Goal: Information Seeking & Learning: Learn about a topic

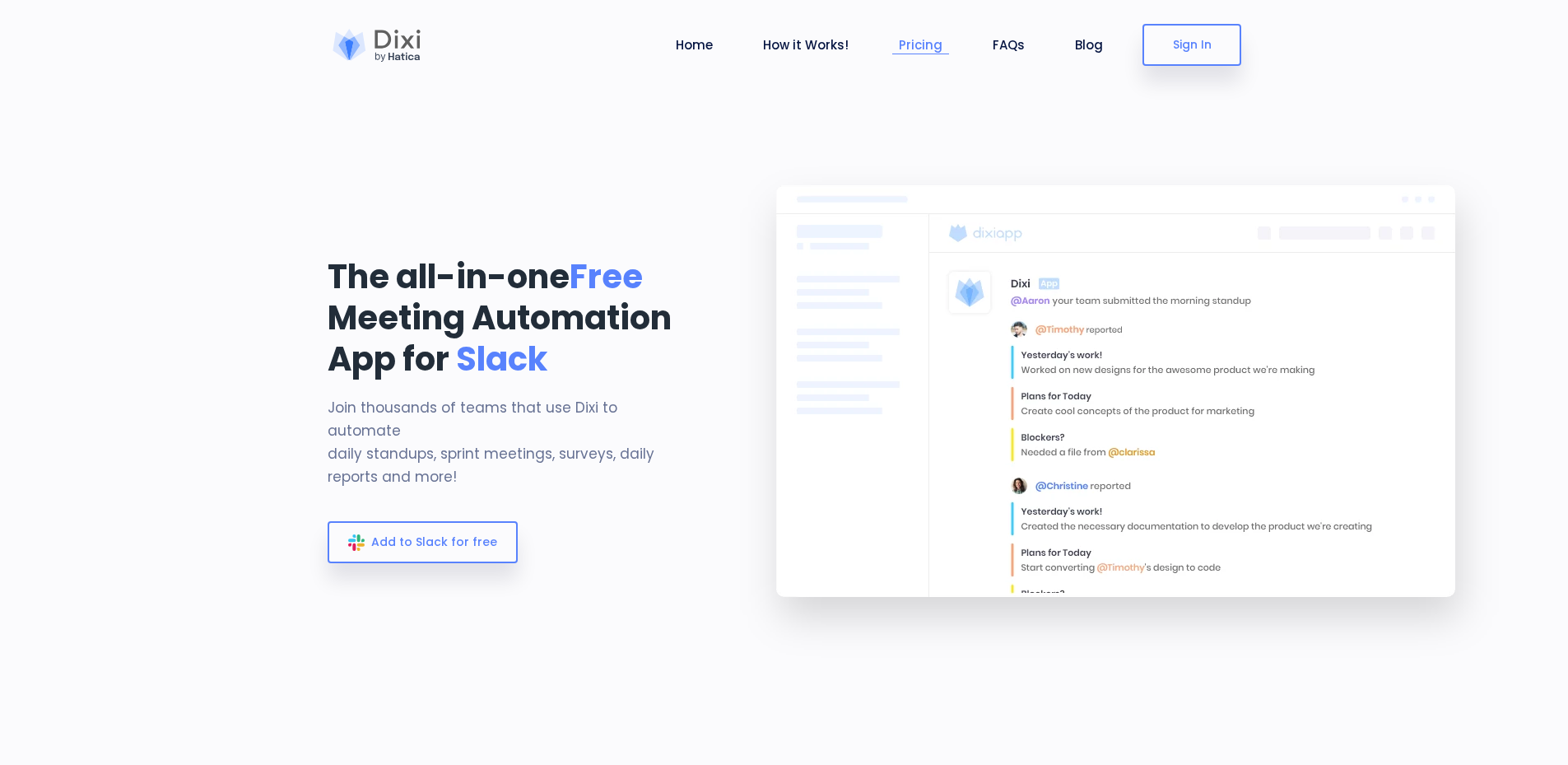
click at [921, 42] on link "Pricing" at bounding box center [921, 45] width 57 height 19
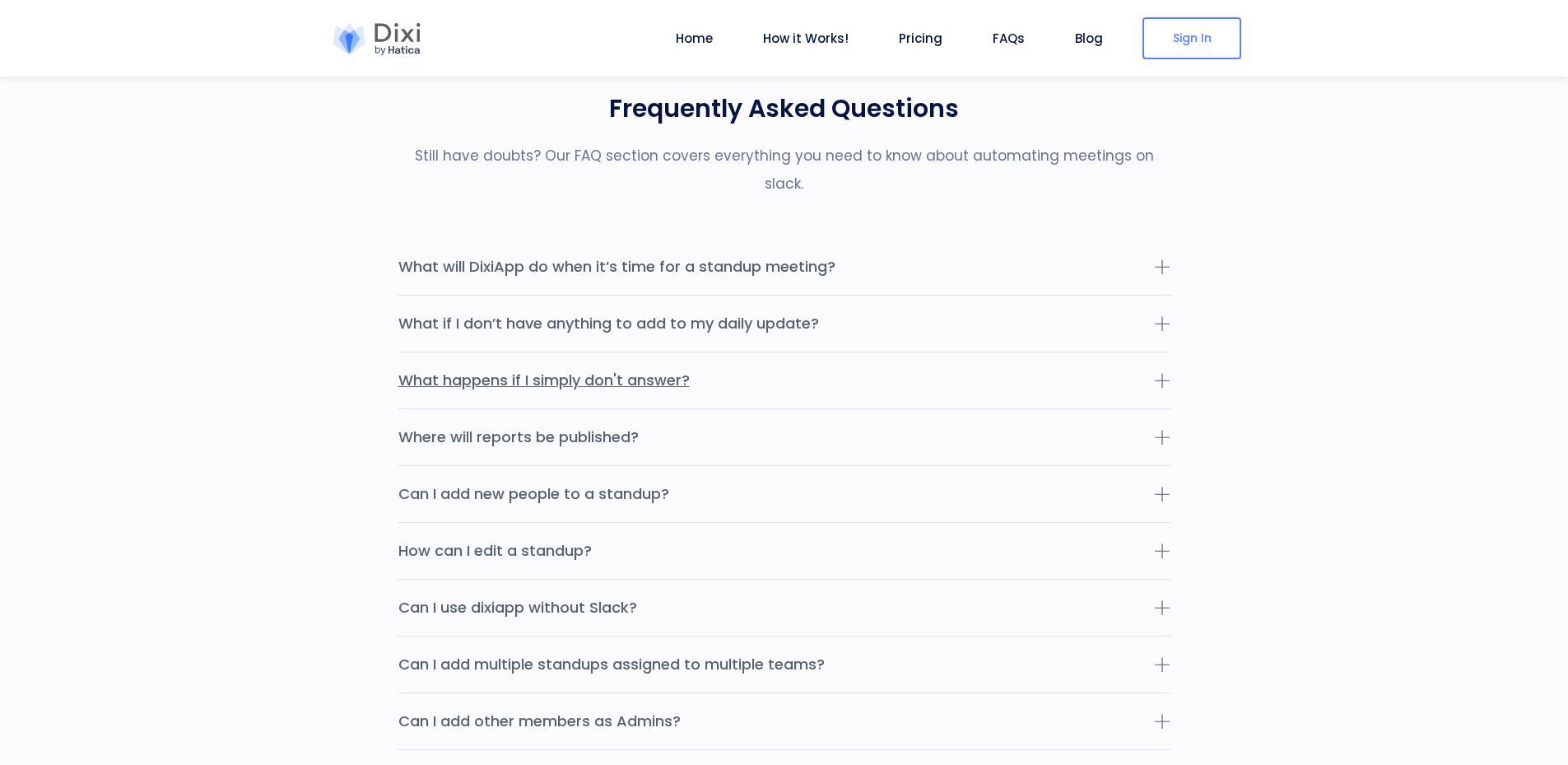
scroll to position [5154, 0]
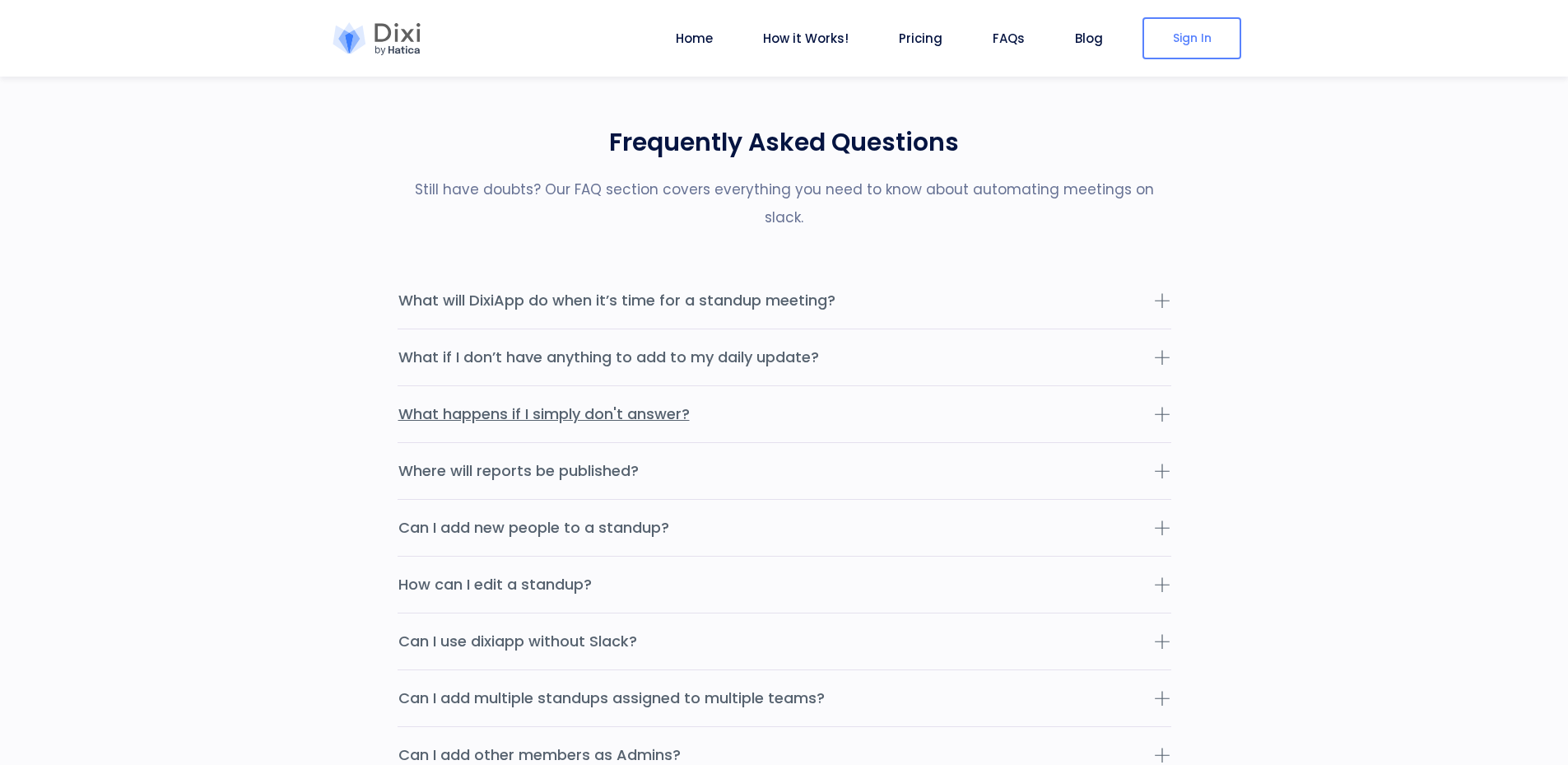
click at [658, 390] on button "What happens if I simply don't answer?" at bounding box center [784, 414] width 774 height 56
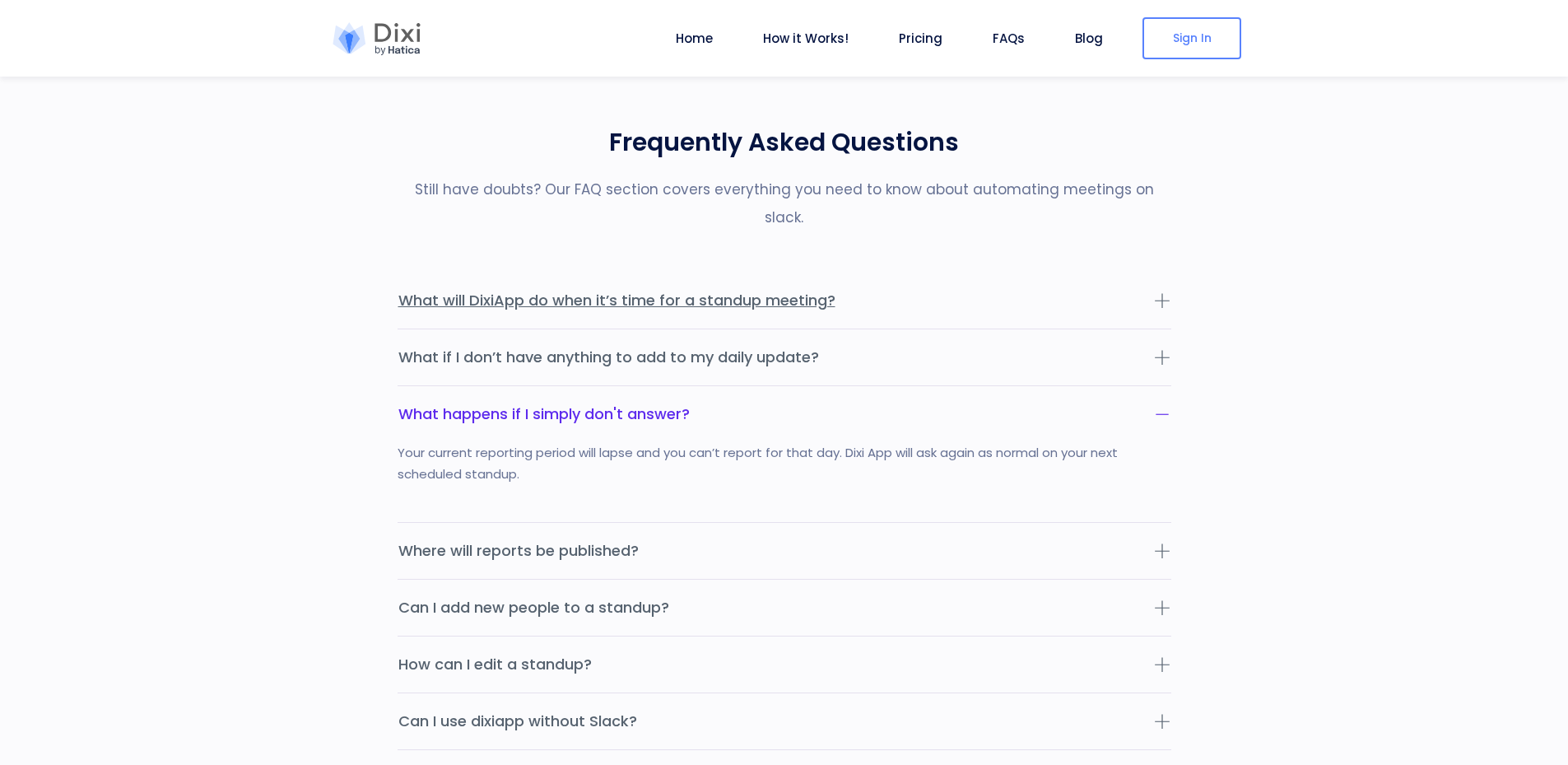
click at [850, 276] on button "What will DixiApp do when it’s time for a standup meeting?" at bounding box center [784, 300] width 774 height 56
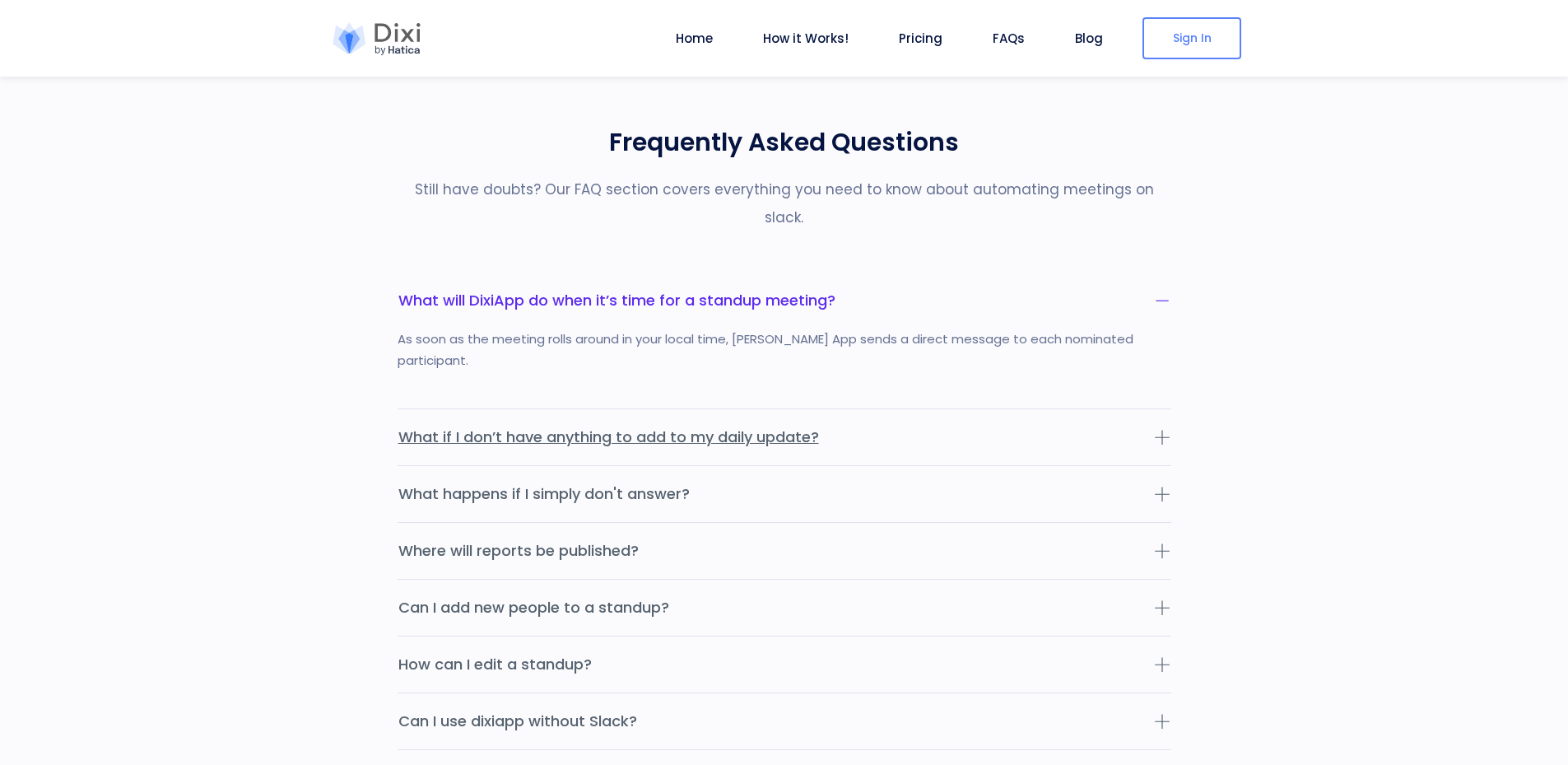
click at [872, 409] on button "What if I don’t have anything to add to my daily update?" at bounding box center [784, 437] width 774 height 56
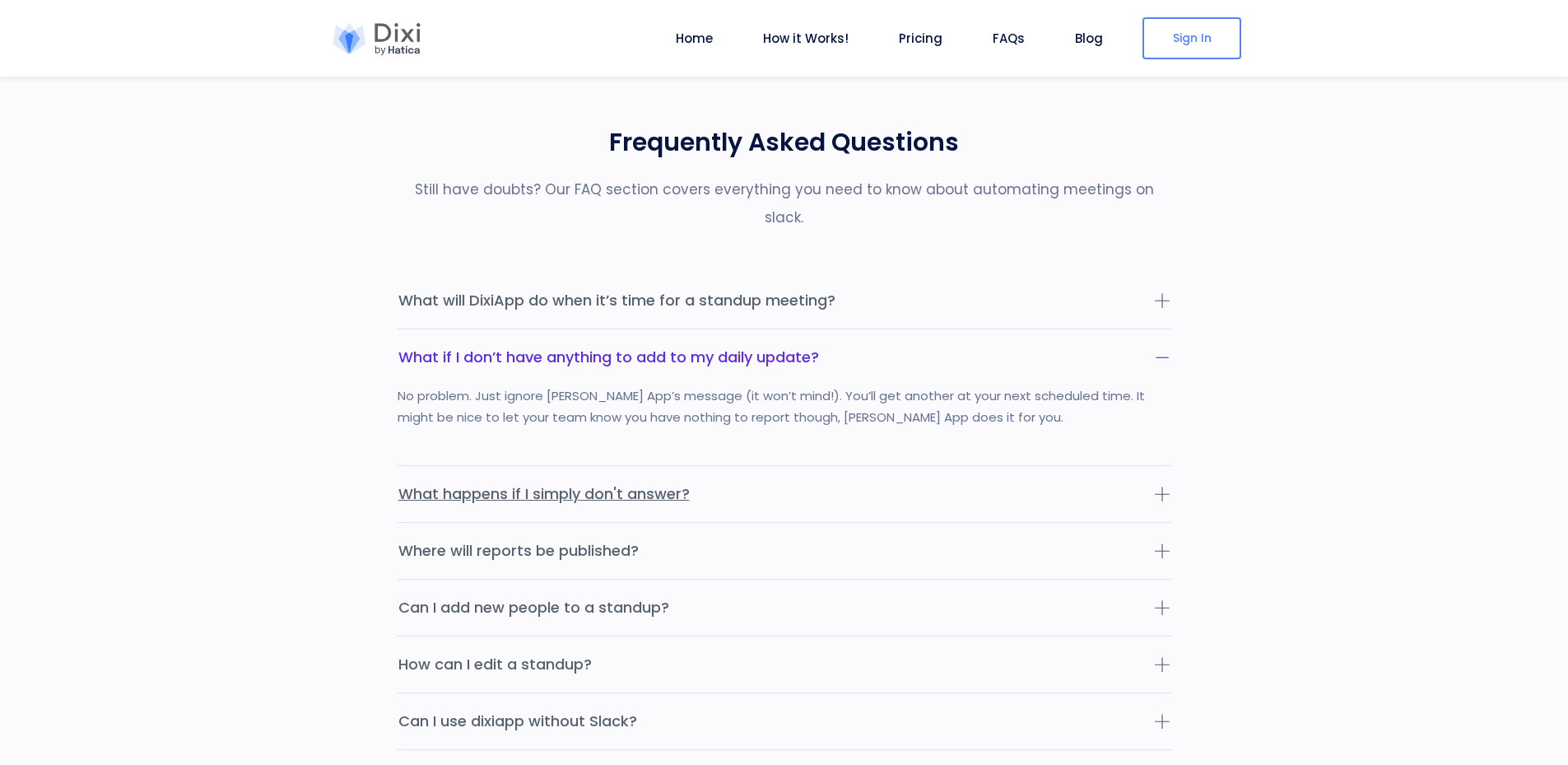
click at [817, 466] on button "What happens if I simply don't answer?" at bounding box center [784, 494] width 774 height 56
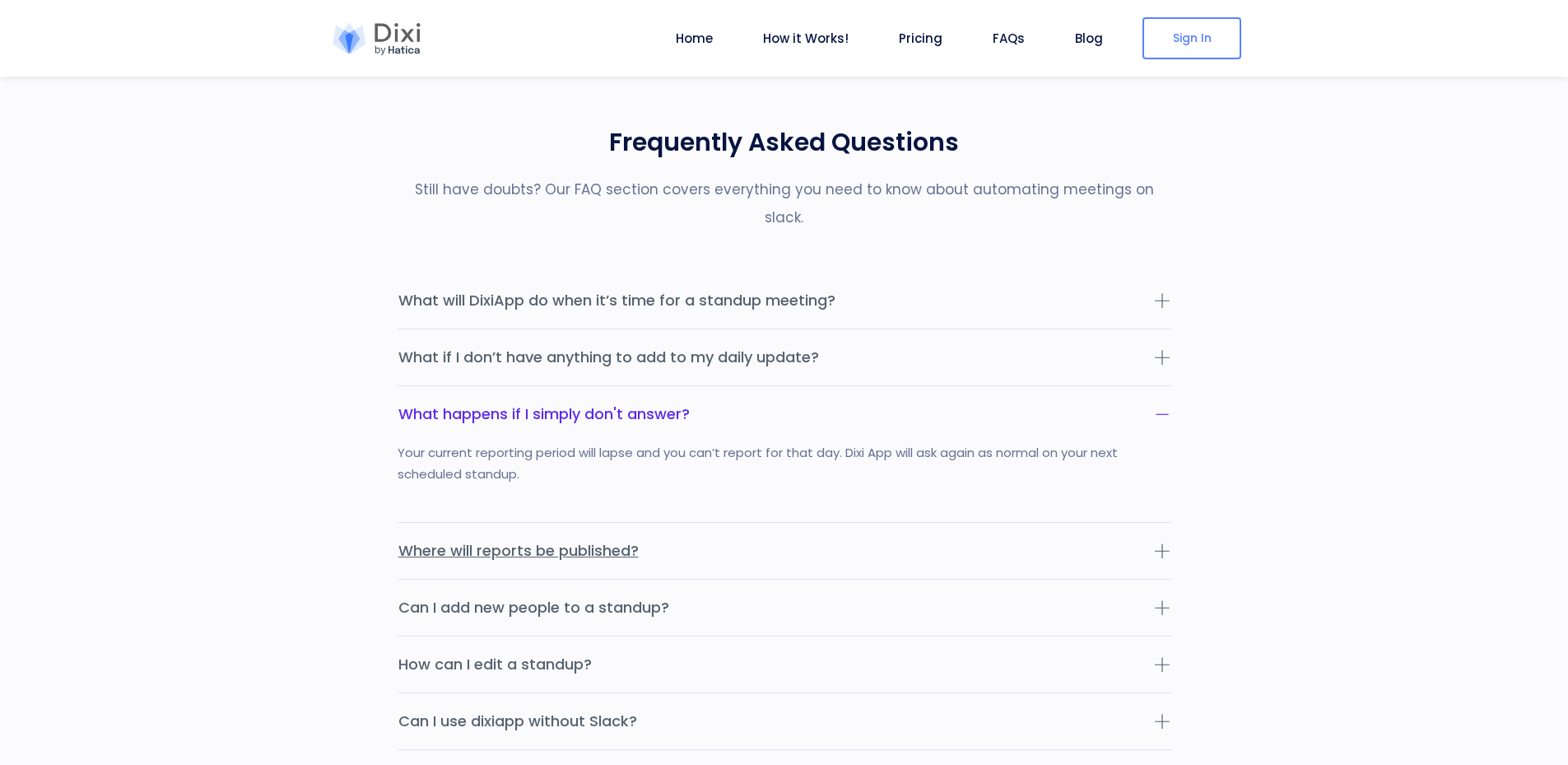
click at [686, 535] on button "Where will reports be published?" at bounding box center [784, 551] width 774 height 56
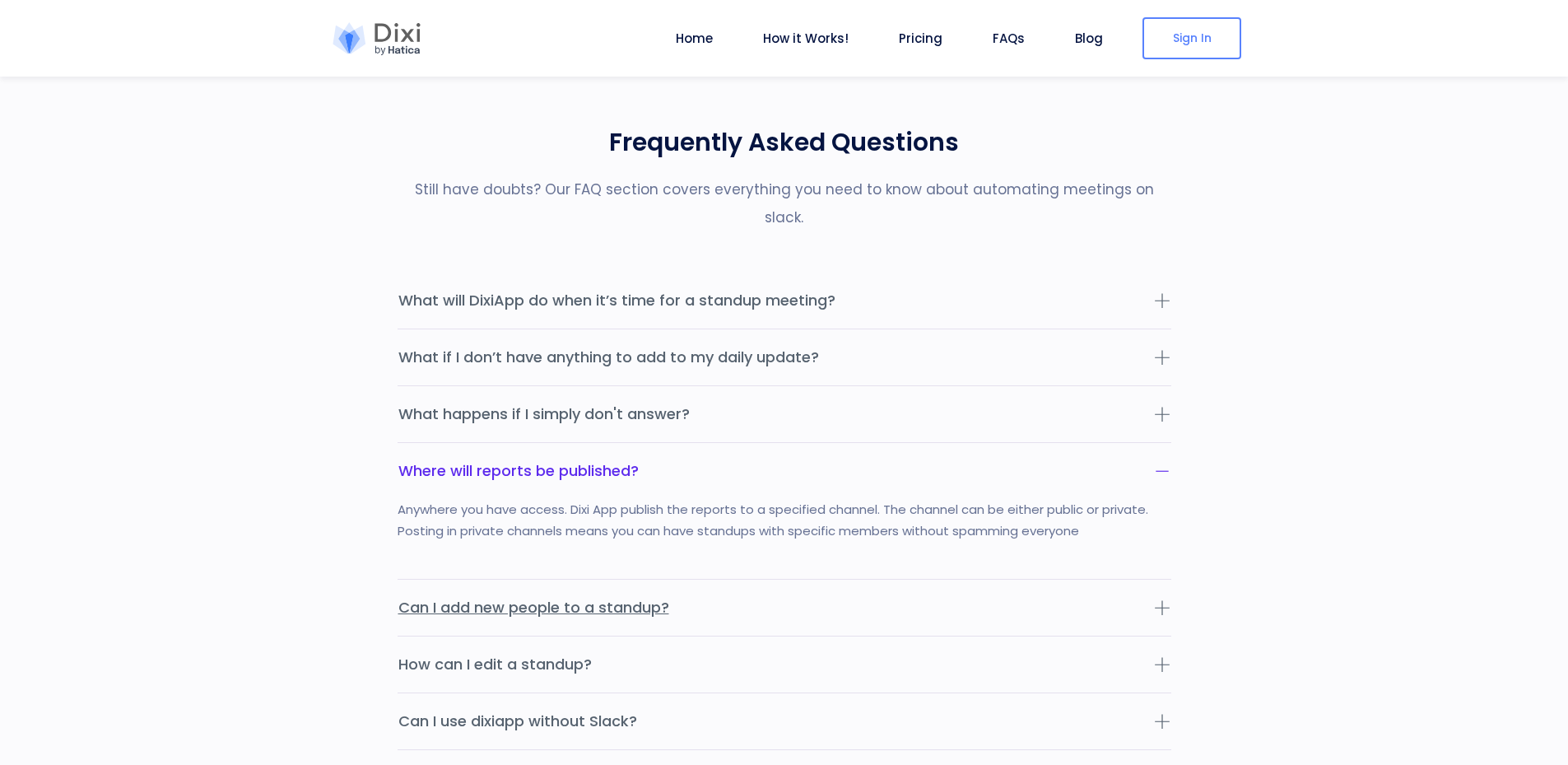
click at [716, 580] on button "Can I add new people to a standup?" at bounding box center [784, 608] width 774 height 56
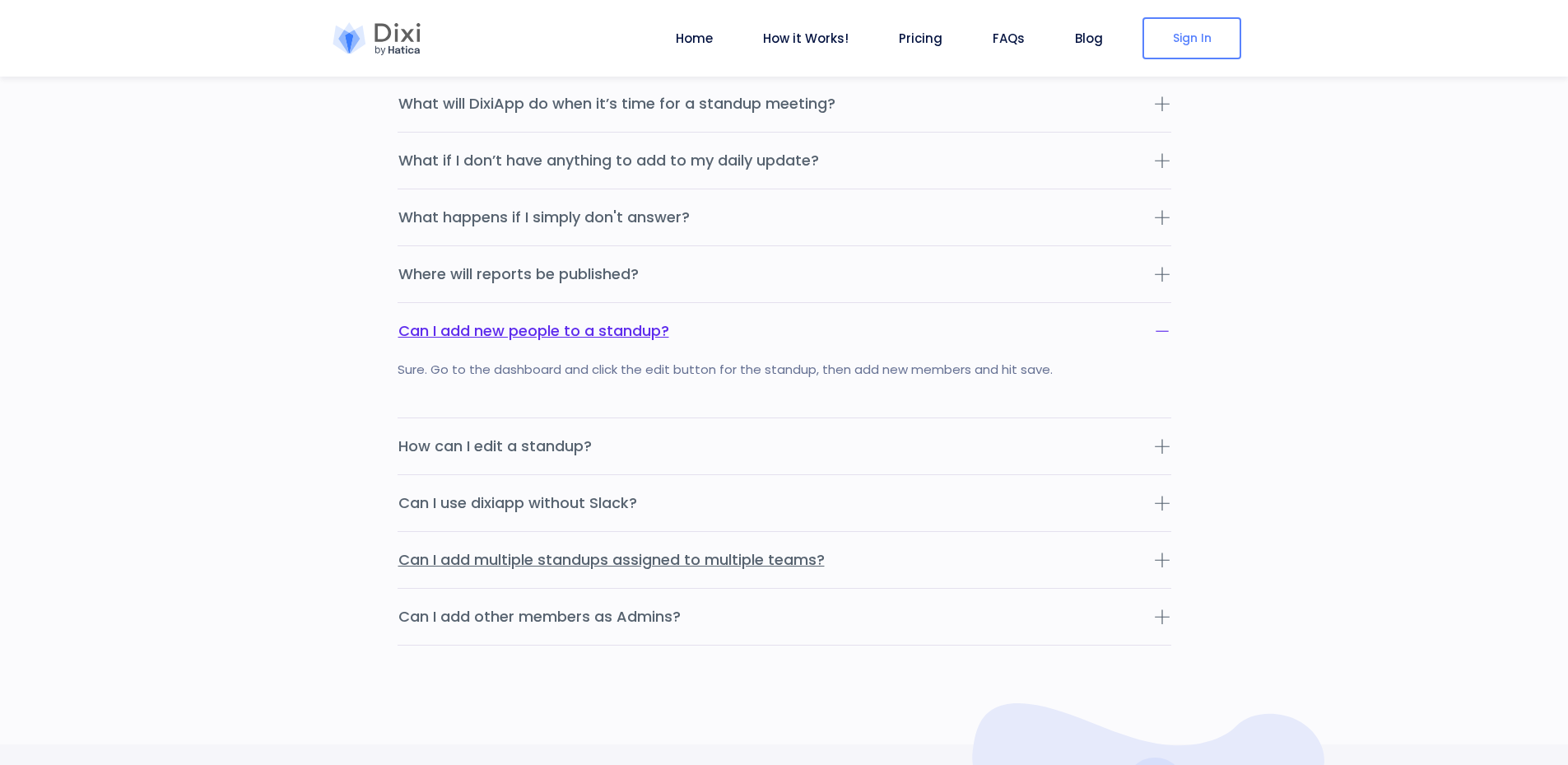
scroll to position [5352, 0]
click at [773, 42] on link "How it Works!" at bounding box center [806, 39] width 98 height 19
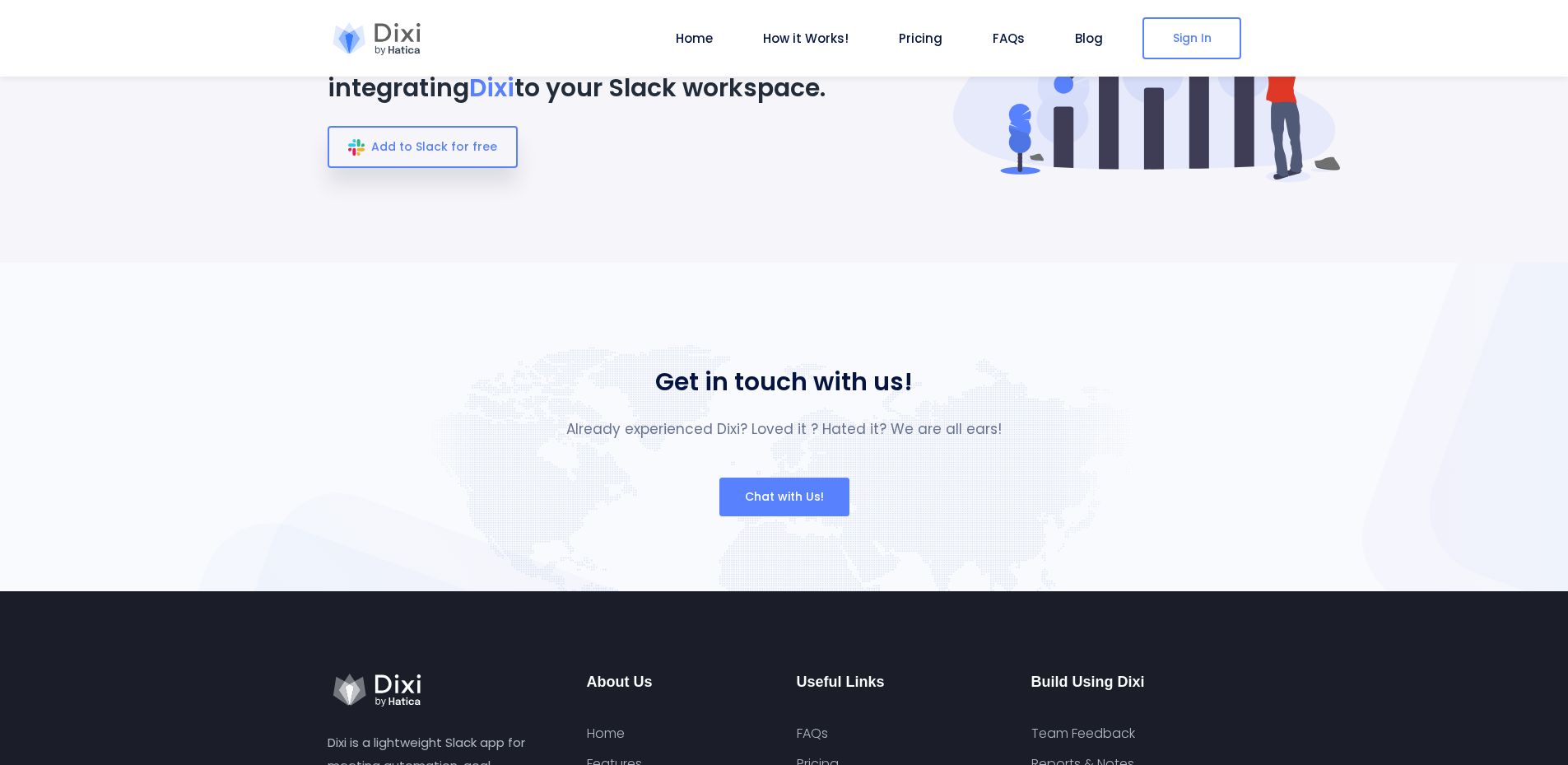
scroll to position [6398, 0]
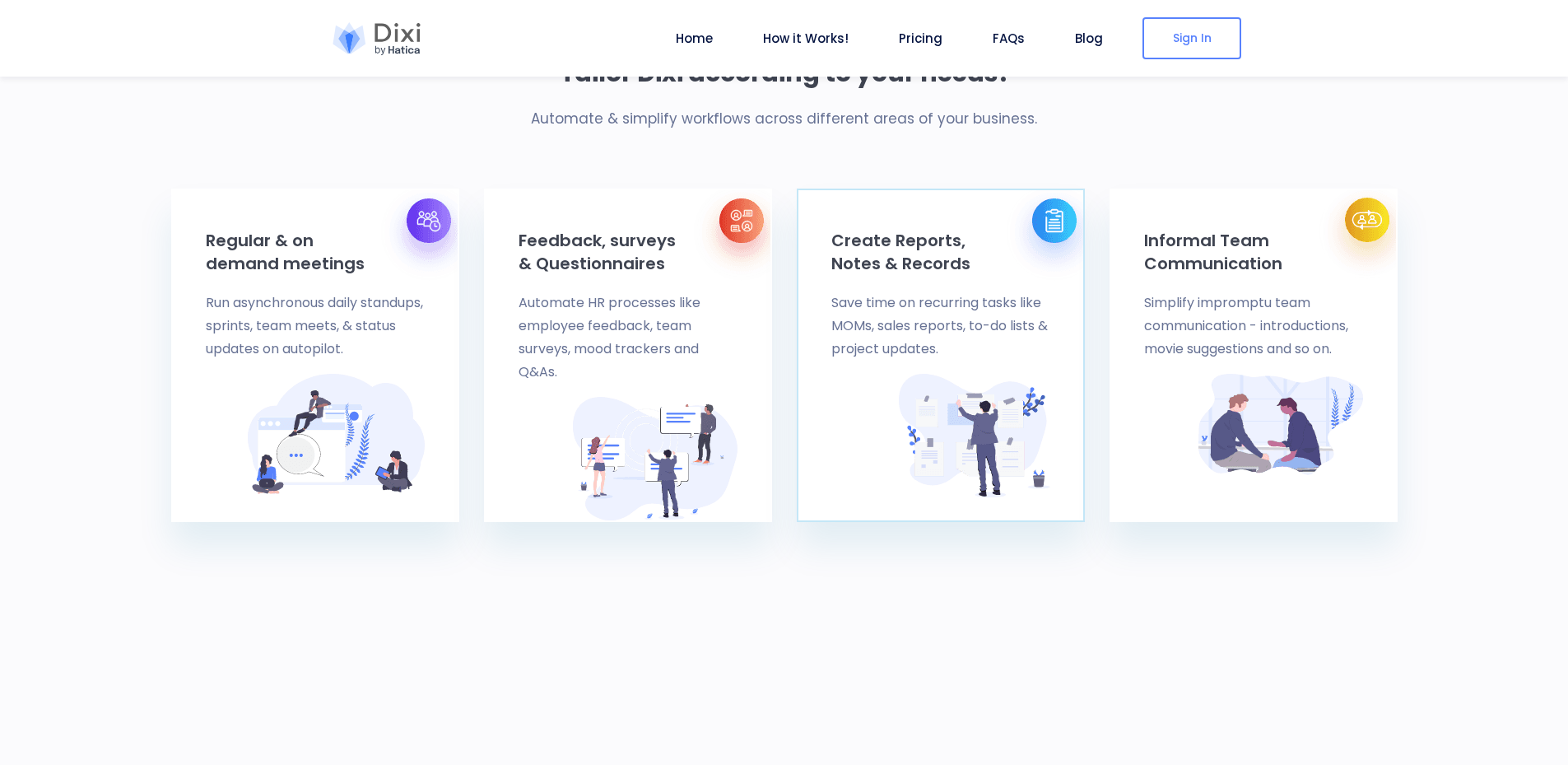
scroll to position [988, 0]
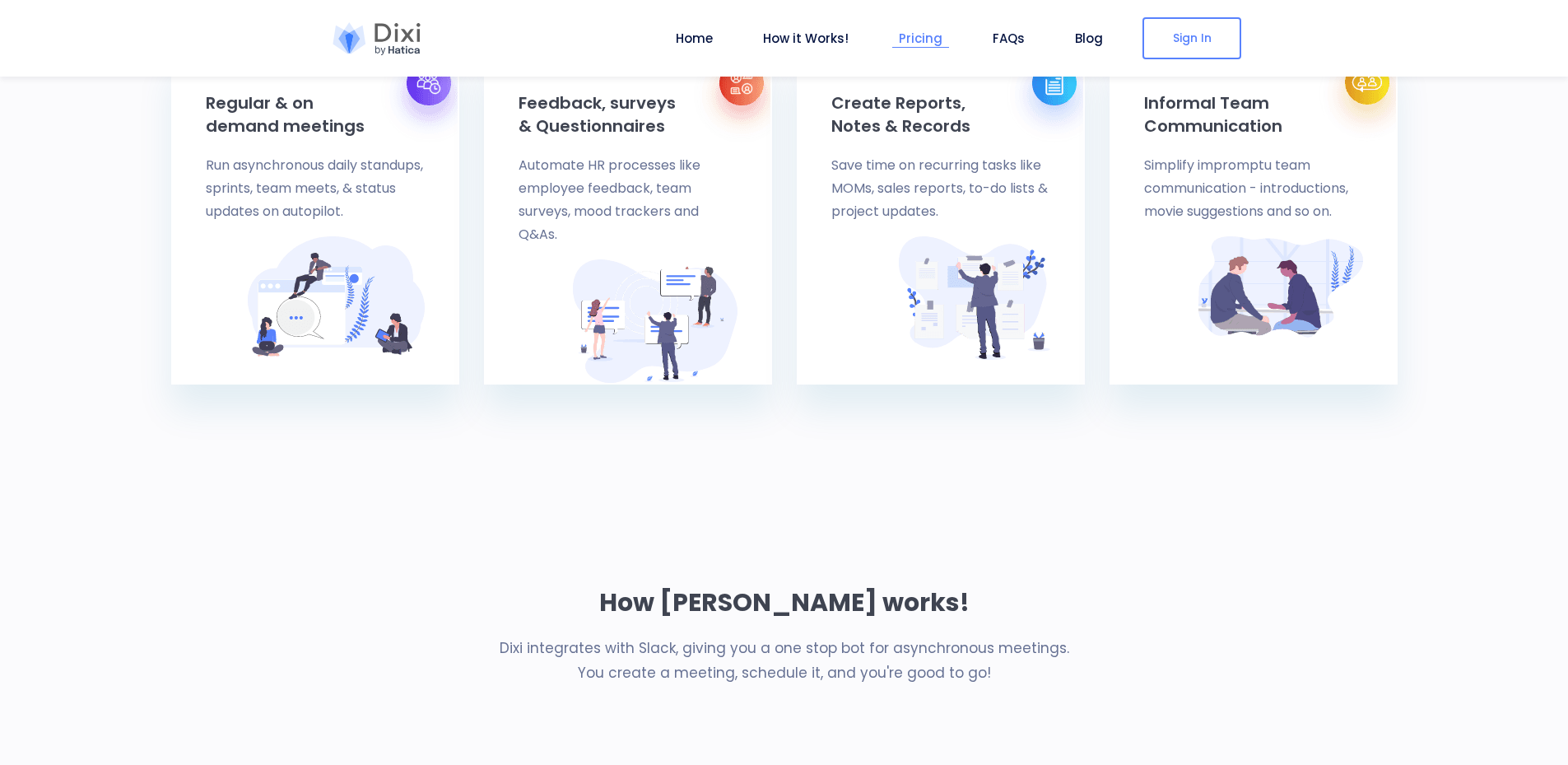
click at [910, 36] on link "Pricing" at bounding box center [921, 39] width 57 height 19
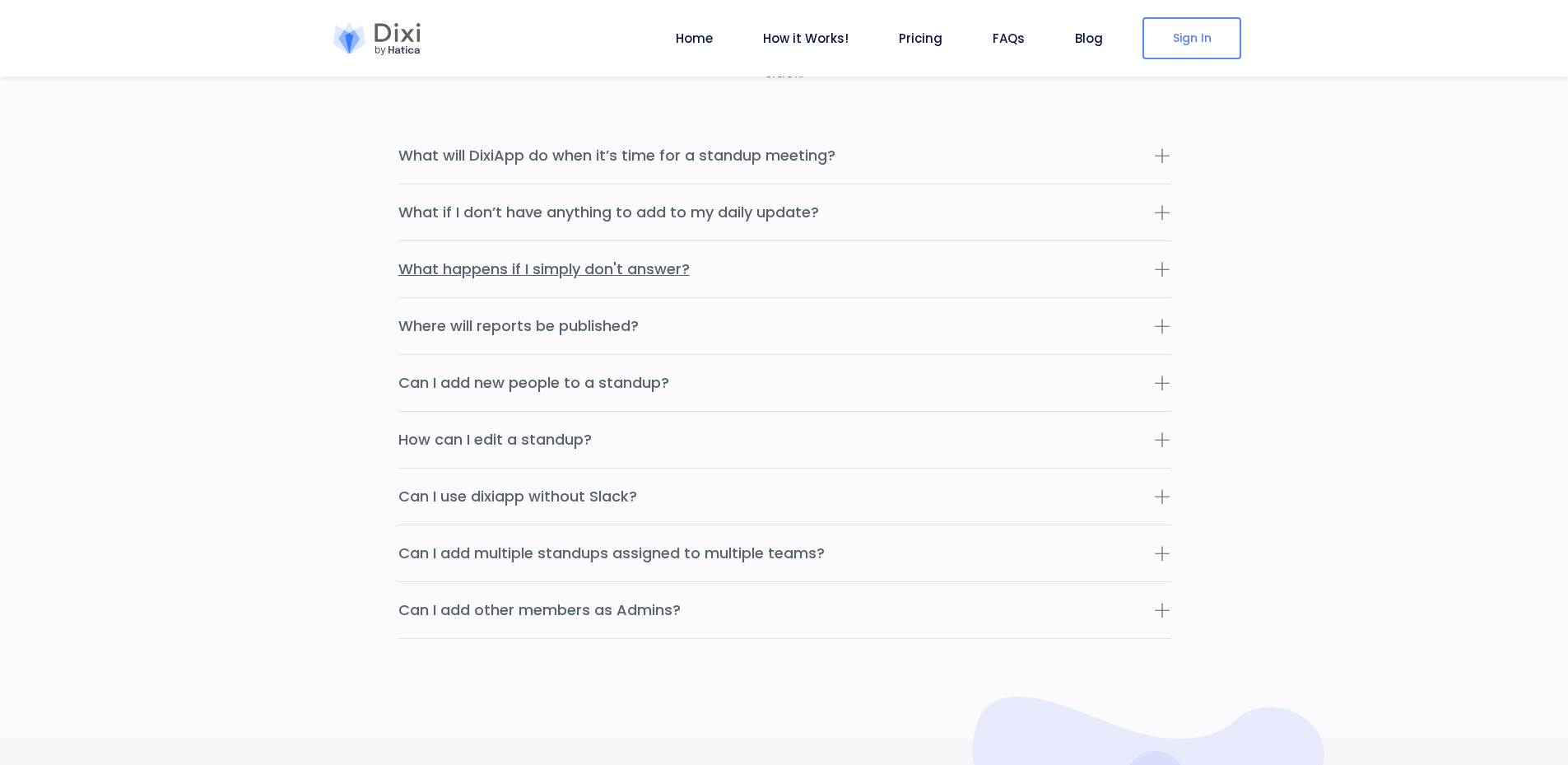
scroll to position [5253, 0]
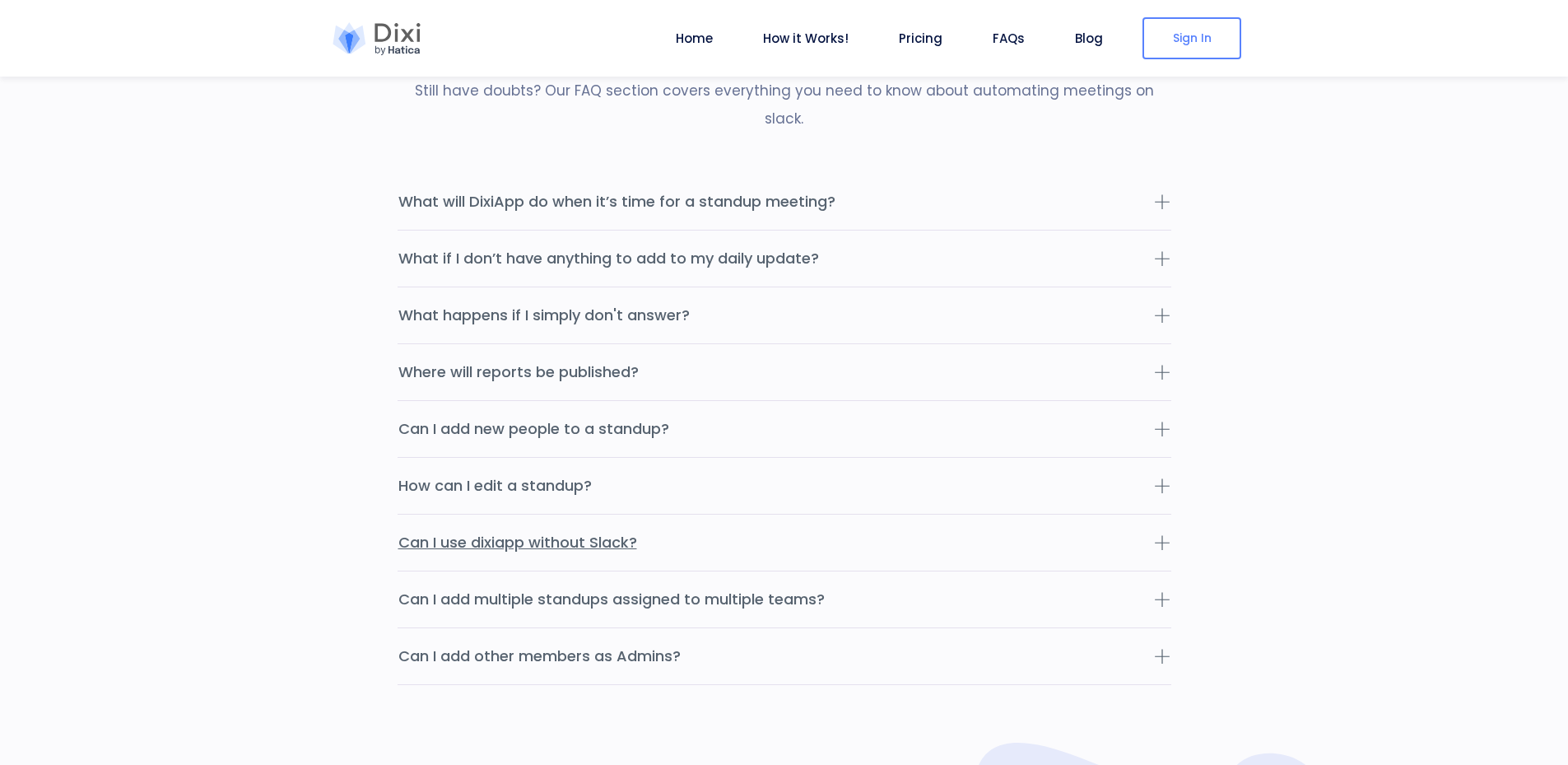
click at [690, 521] on button "Can I use dixiapp without Slack?" at bounding box center [784, 542] width 774 height 56
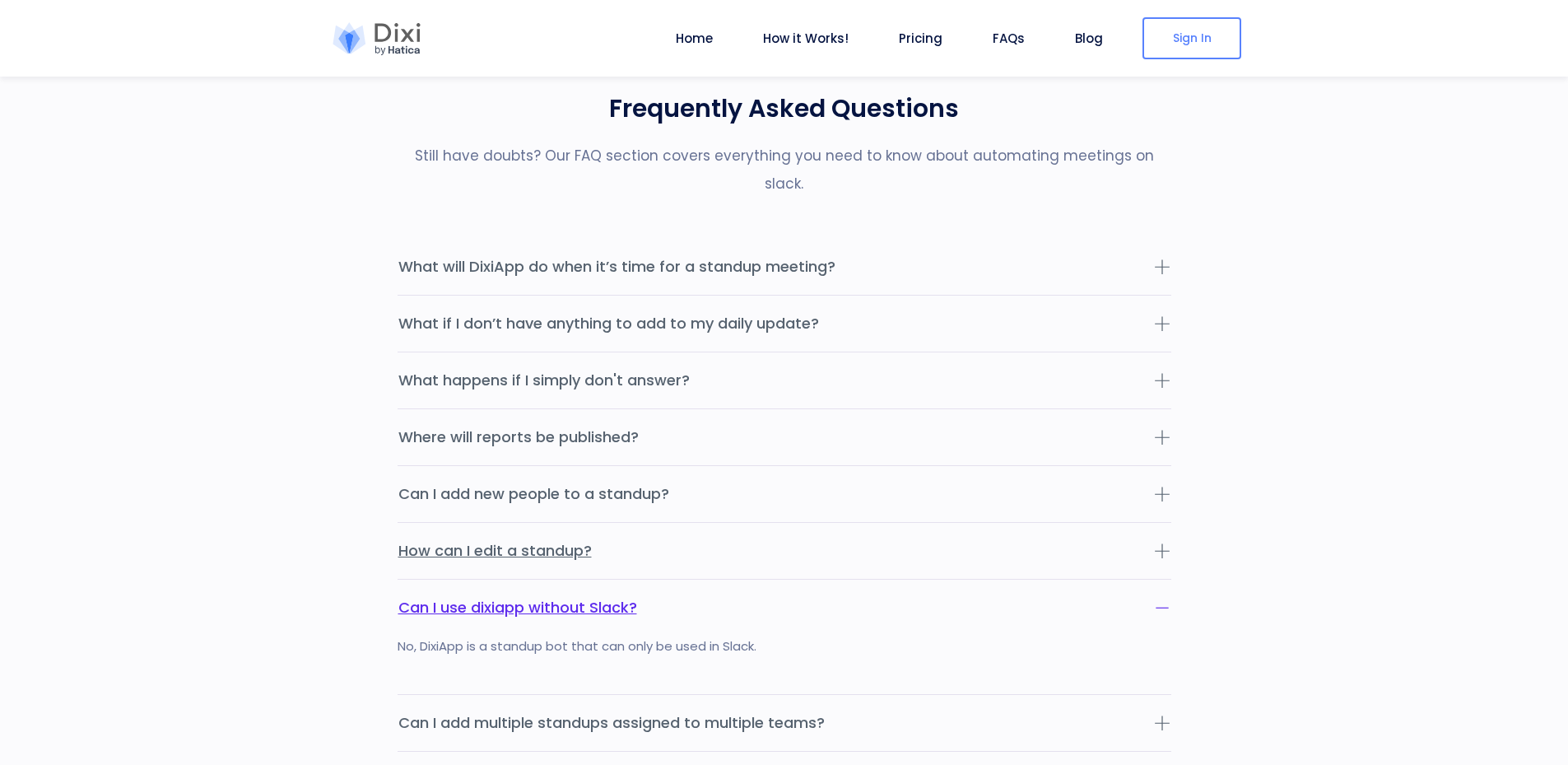
scroll to position [5154, 0]
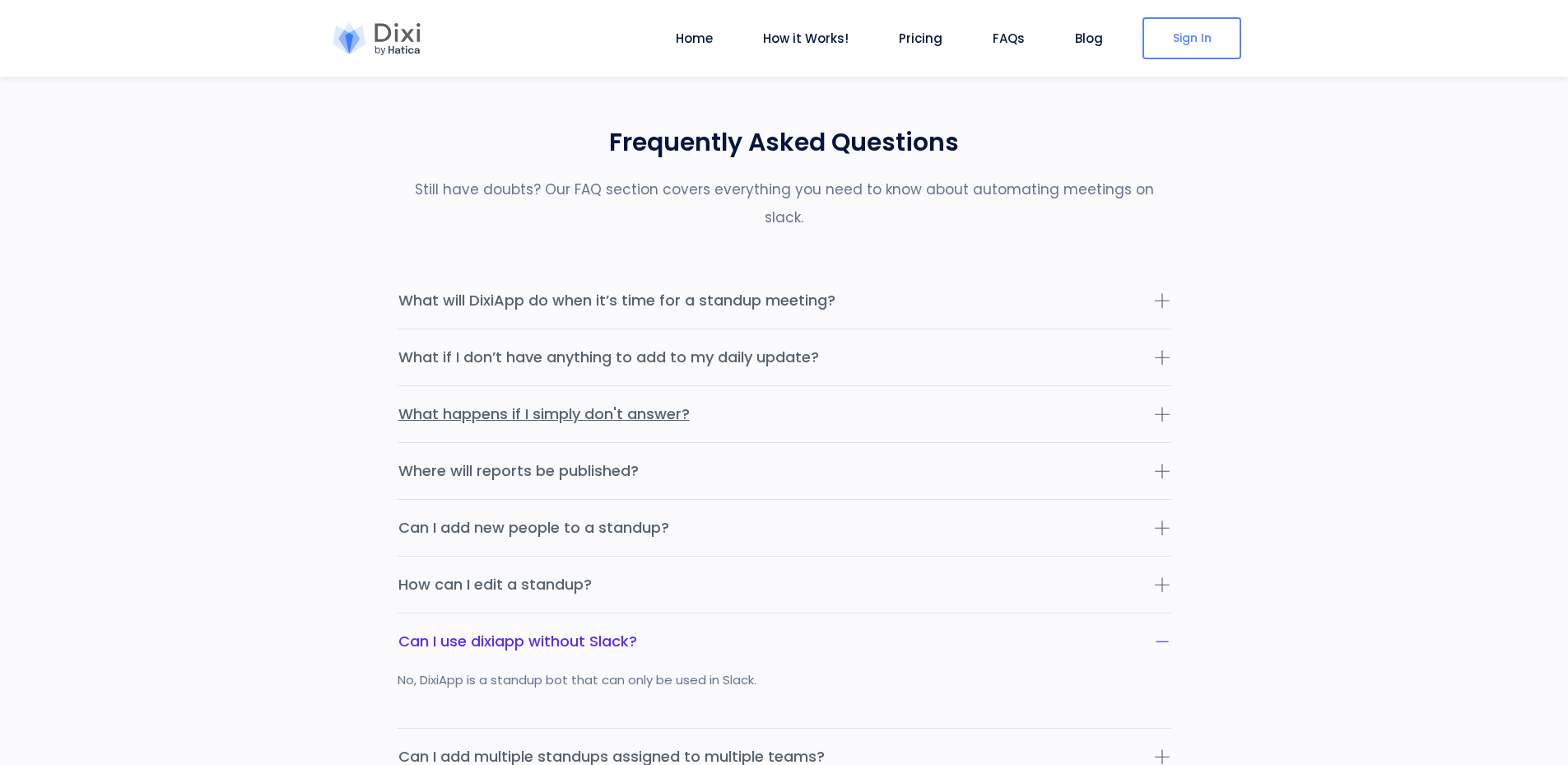
click at [745, 388] on button "What happens if I simply don't answer?" at bounding box center [784, 414] width 774 height 56
